Goal: Information Seeking & Learning: Find specific fact

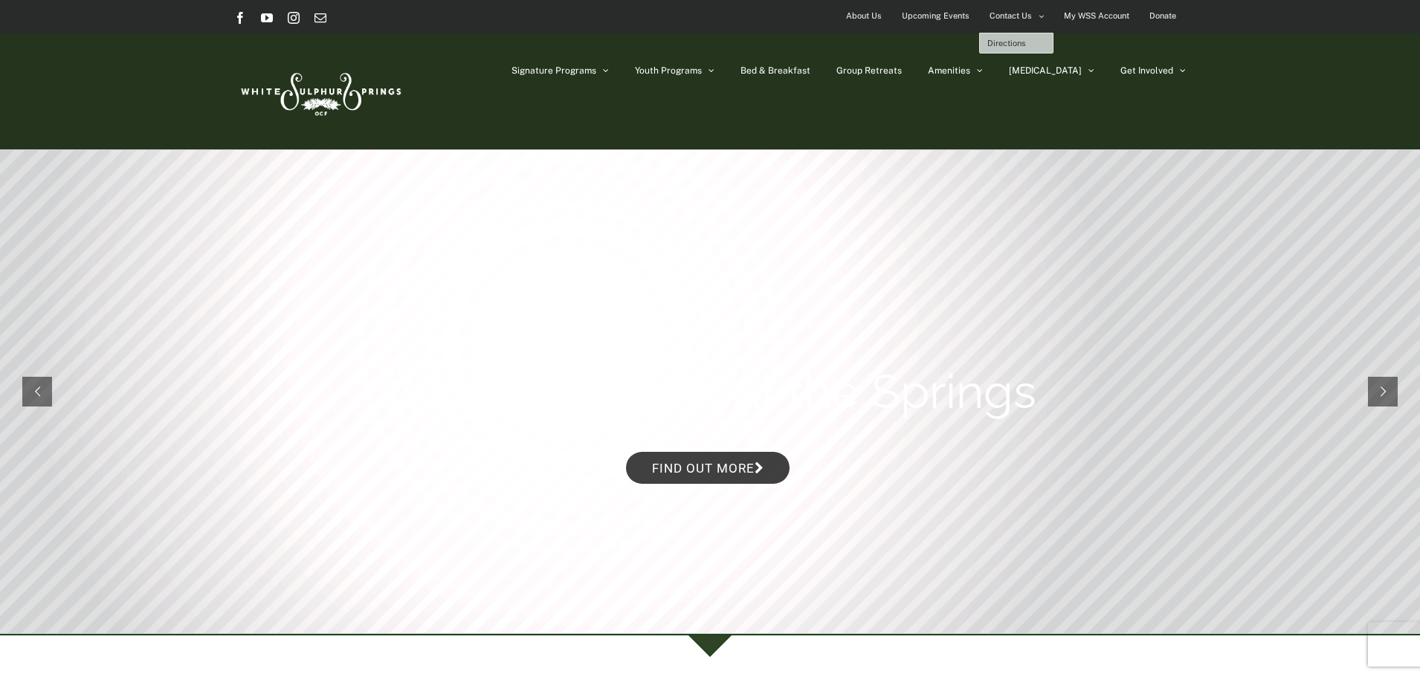
click at [1015, 42] on span "Directions" at bounding box center [1006, 43] width 39 height 9
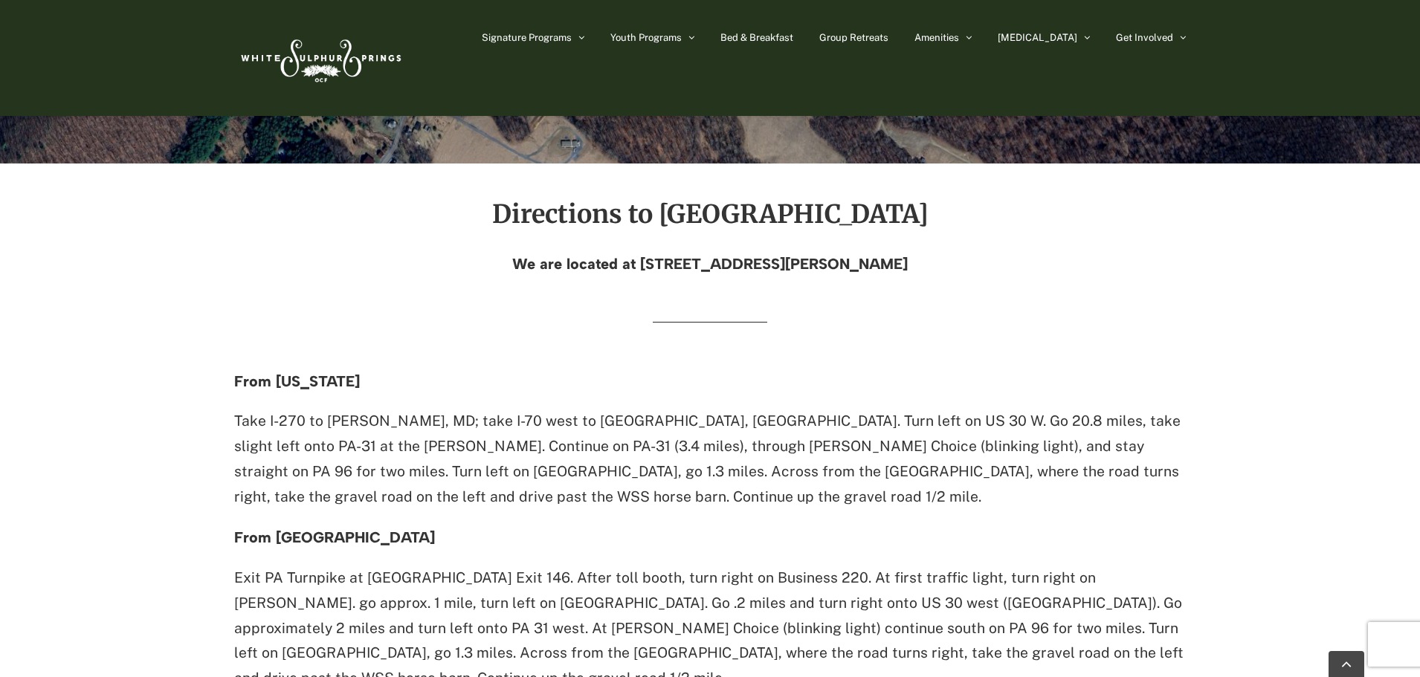
scroll to position [297, 0]
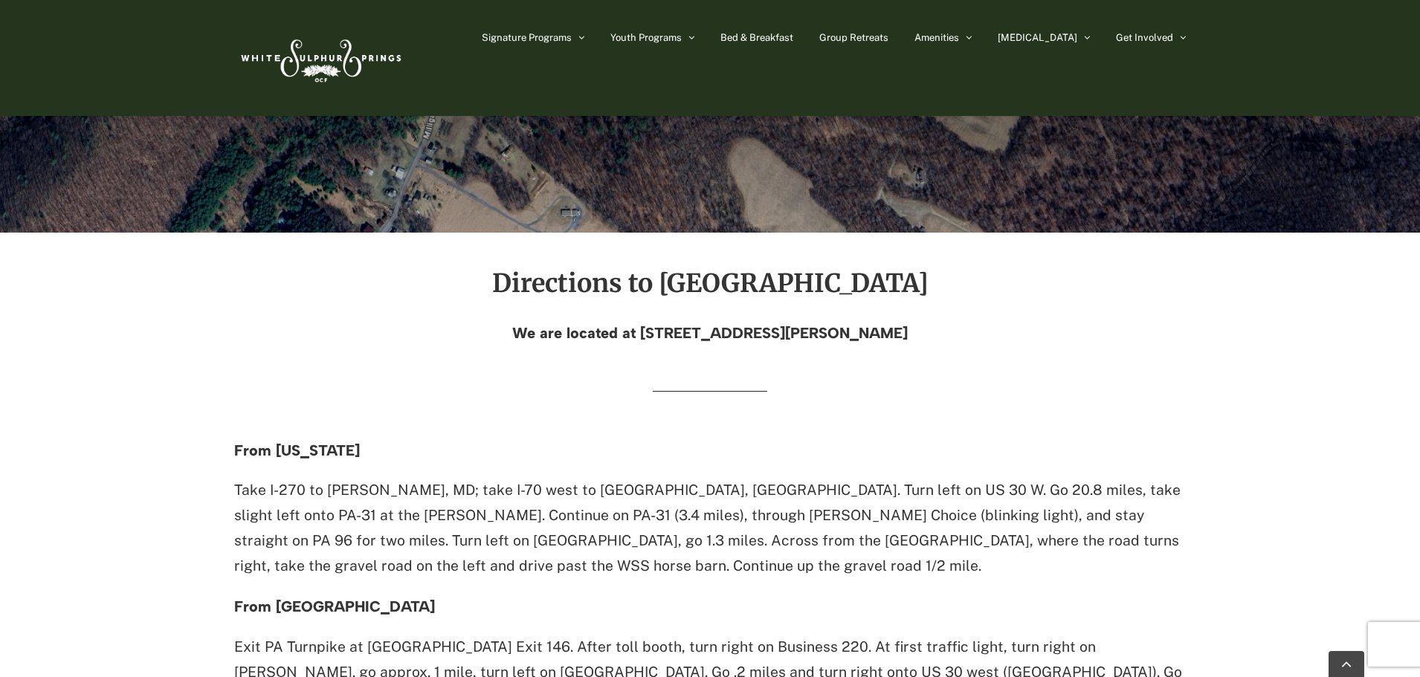
drag, startPoint x: 595, startPoint y: 330, endPoint x: 987, endPoint y: 319, distance: 392.7
click at [987, 319] on div "Directions to [GEOGRAPHIC_DATA] We are located at [STREET_ADDRESS][PERSON_NAME]" at bounding box center [710, 305] width 952 height 71
copy h4 "4500 Milligans Cove Road, Manns Choice, PA 15550"
